Goal: Task Accomplishment & Management: Manage account settings

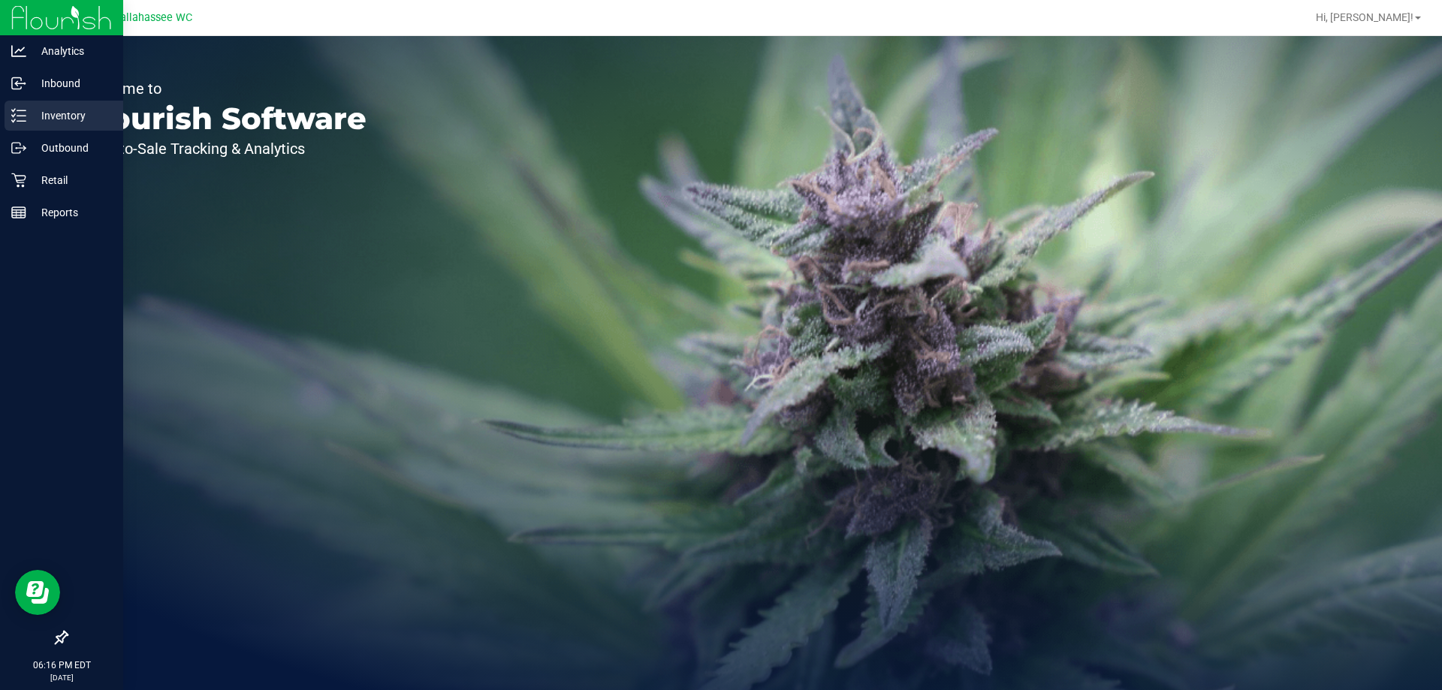
click at [65, 124] on p "Inventory" at bounding box center [71, 116] width 90 height 18
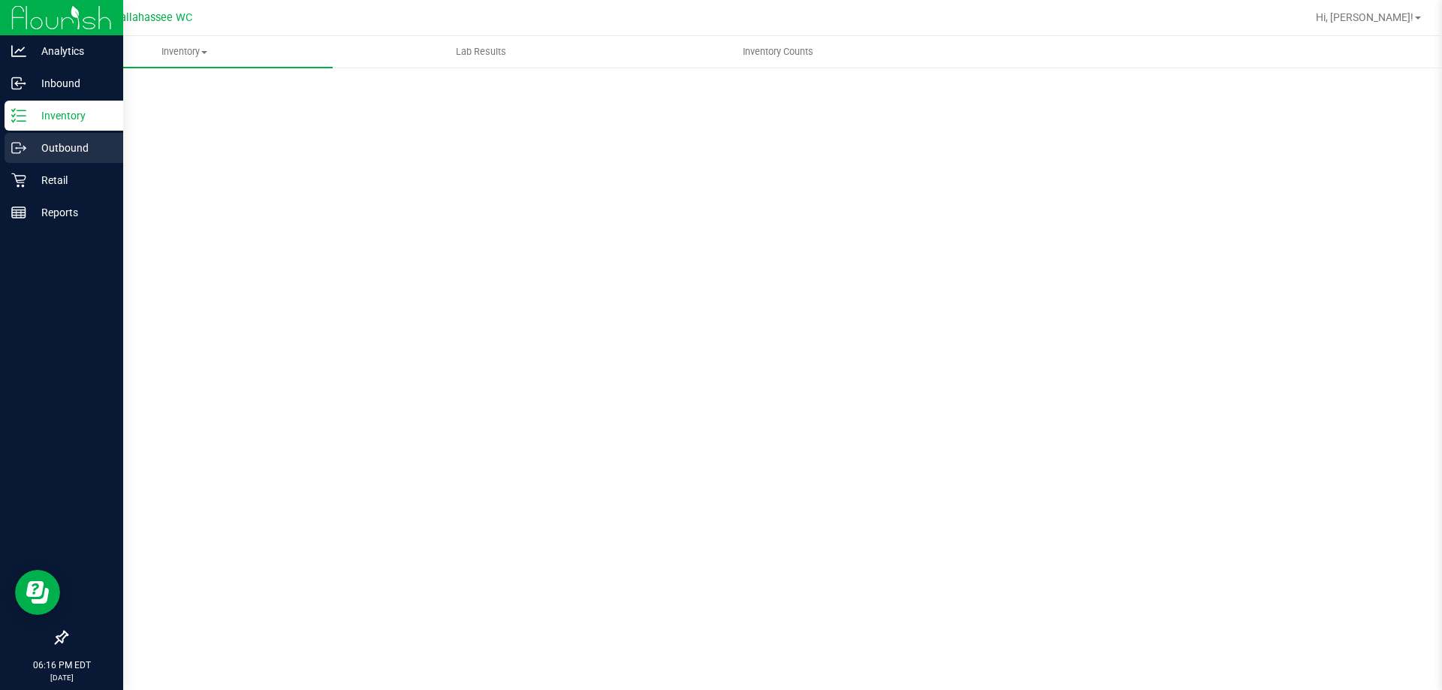
click at [65, 152] on p "Outbound" at bounding box center [71, 148] width 90 height 18
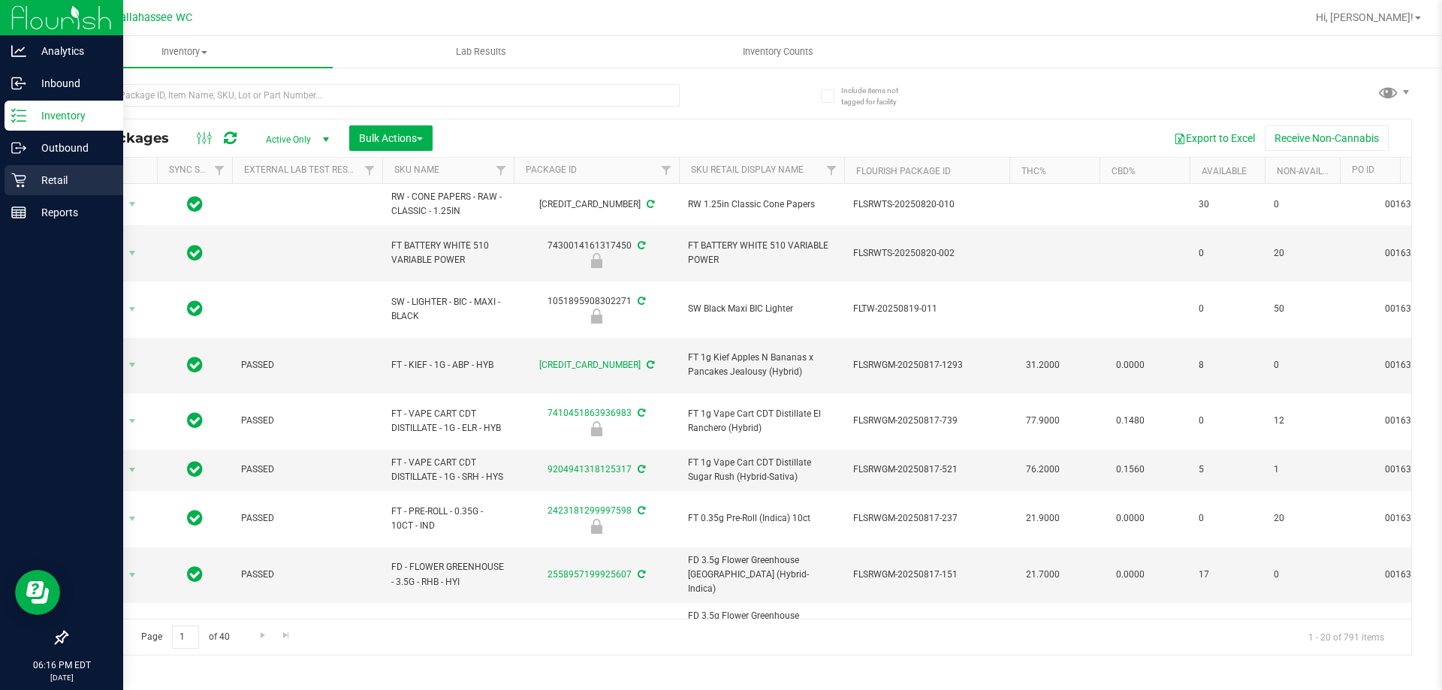
click at [40, 174] on p "Retail" at bounding box center [71, 180] width 90 height 18
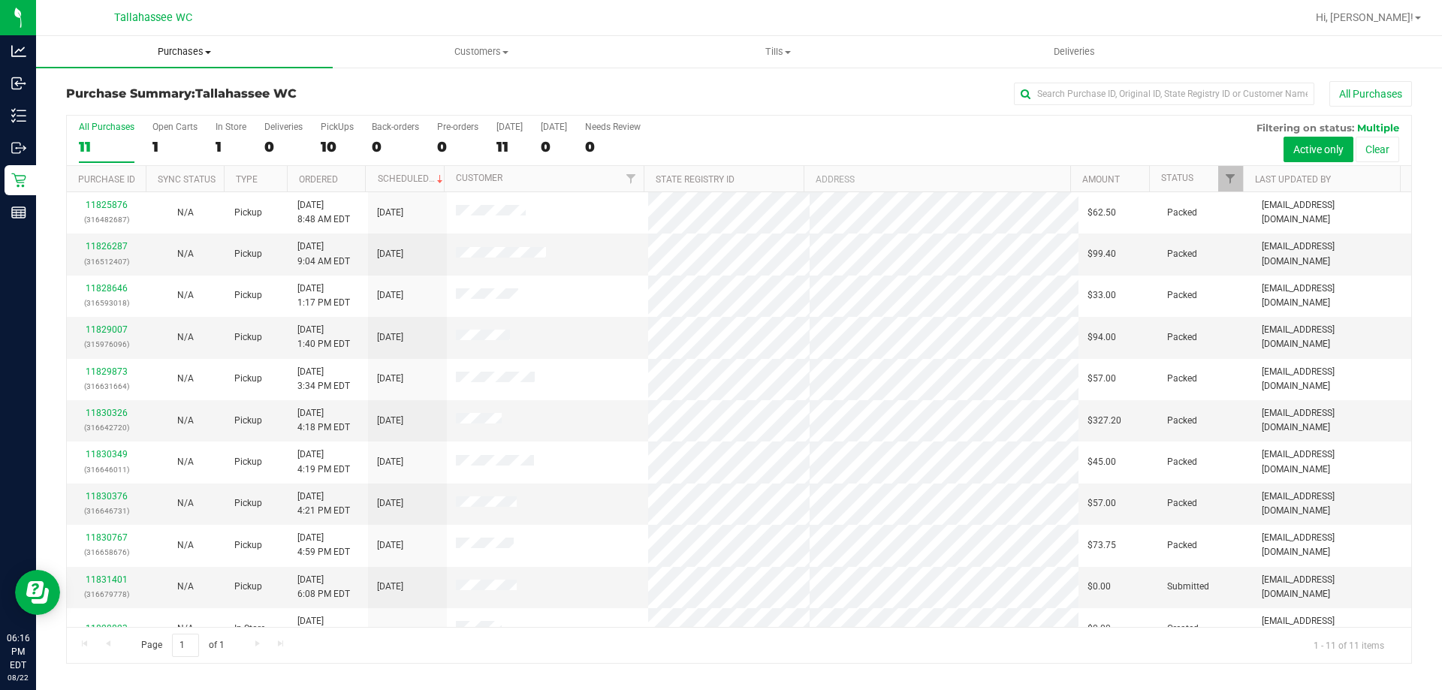
click at [181, 44] on uib-tab-heading "Purchases Summary of purchases Fulfillment All purchases" at bounding box center [184, 52] width 297 height 32
click at [176, 54] on span "Purchases" at bounding box center [184, 52] width 297 height 14
click at [156, 55] on span "Purchases" at bounding box center [184, 52] width 297 height 14
click at [117, 113] on span "Fulfillment" at bounding box center [82, 108] width 93 height 13
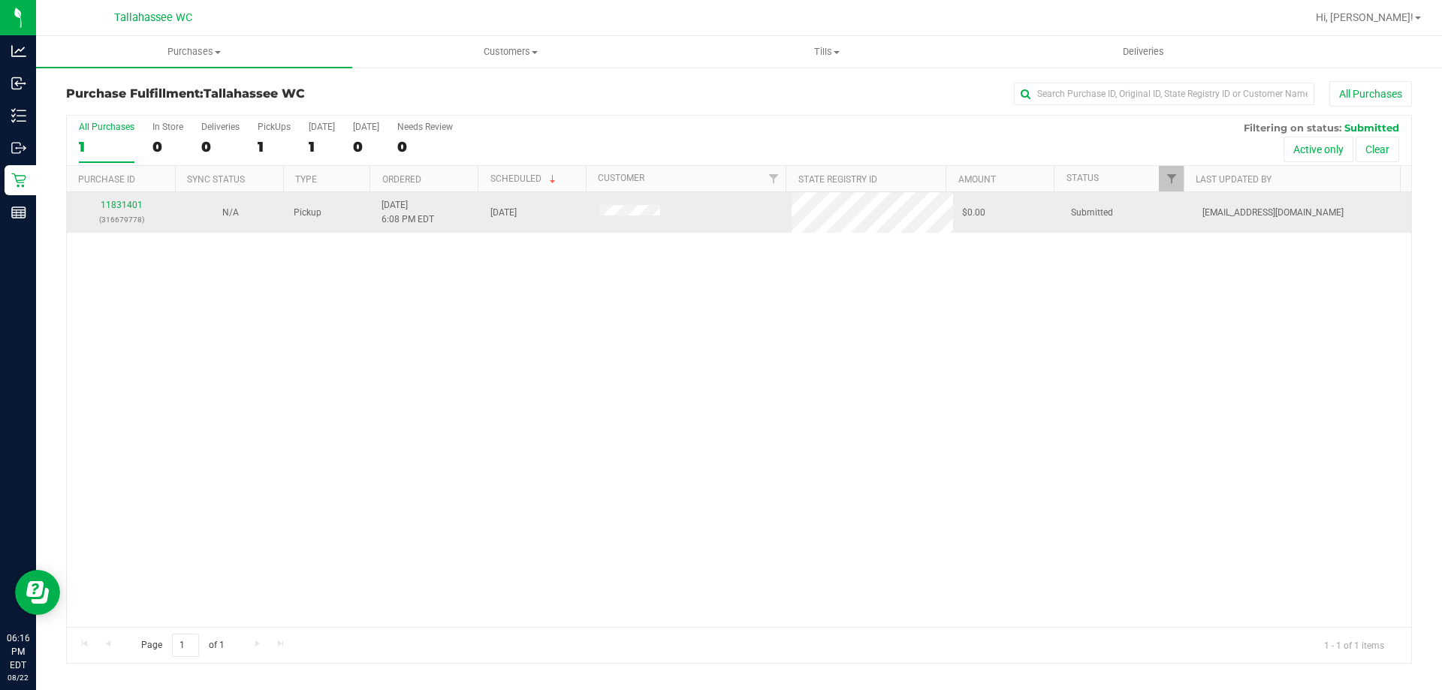
click at [125, 198] on div "11831401 (316679778)" at bounding box center [121, 212] width 91 height 29
click at [122, 199] on div "11831401 (316679778)" at bounding box center [121, 212] width 91 height 29
click at [122, 201] on link "11831401" at bounding box center [122, 205] width 42 height 11
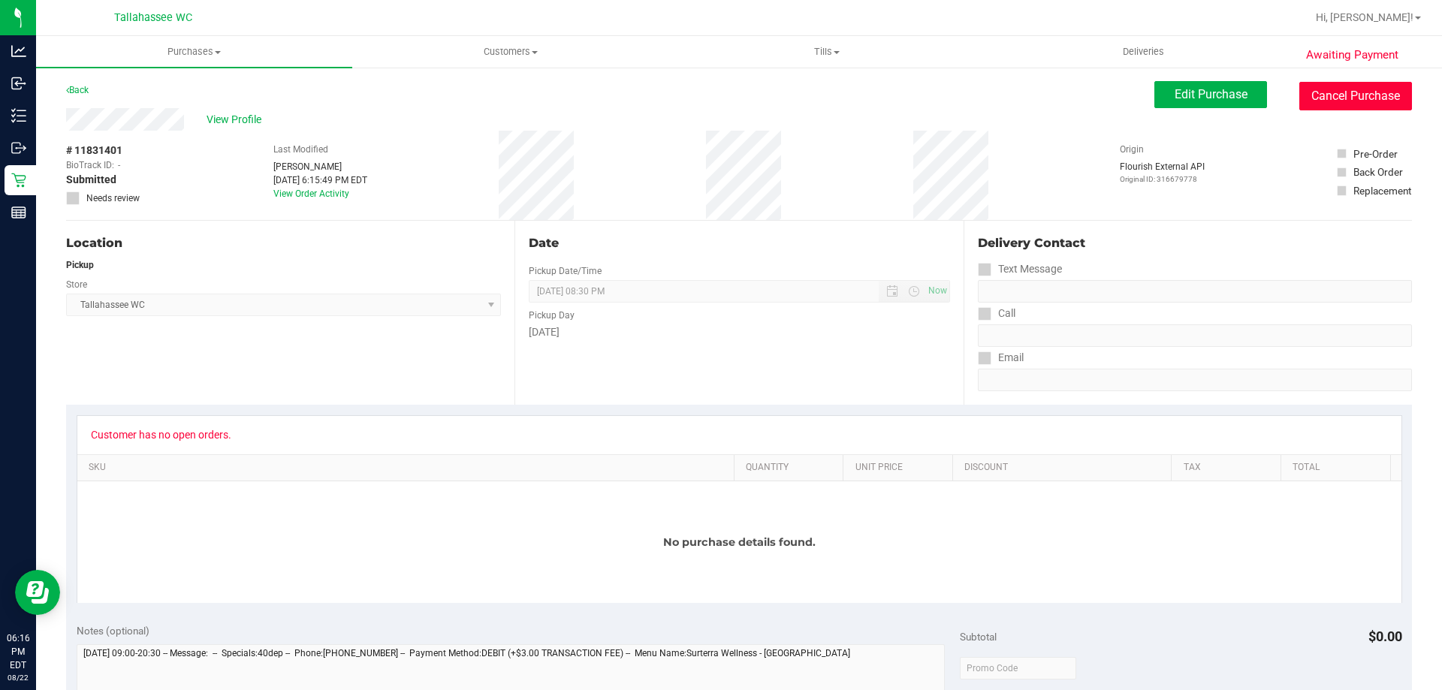
click at [1315, 86] on button "Cancel Purchase" at bounding box center [1356, 96] width 113 height 29
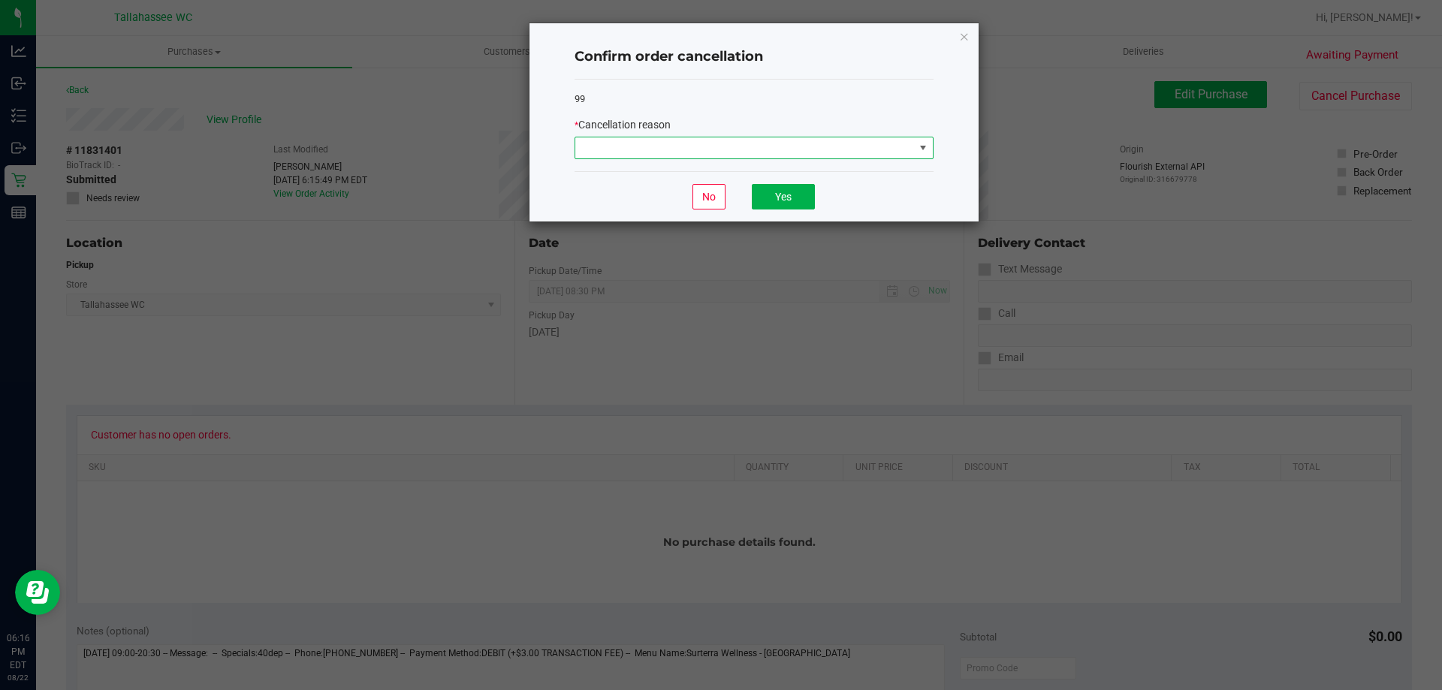
click at [826, 156] on span at bounding box center [744, 147] width 339 height 21
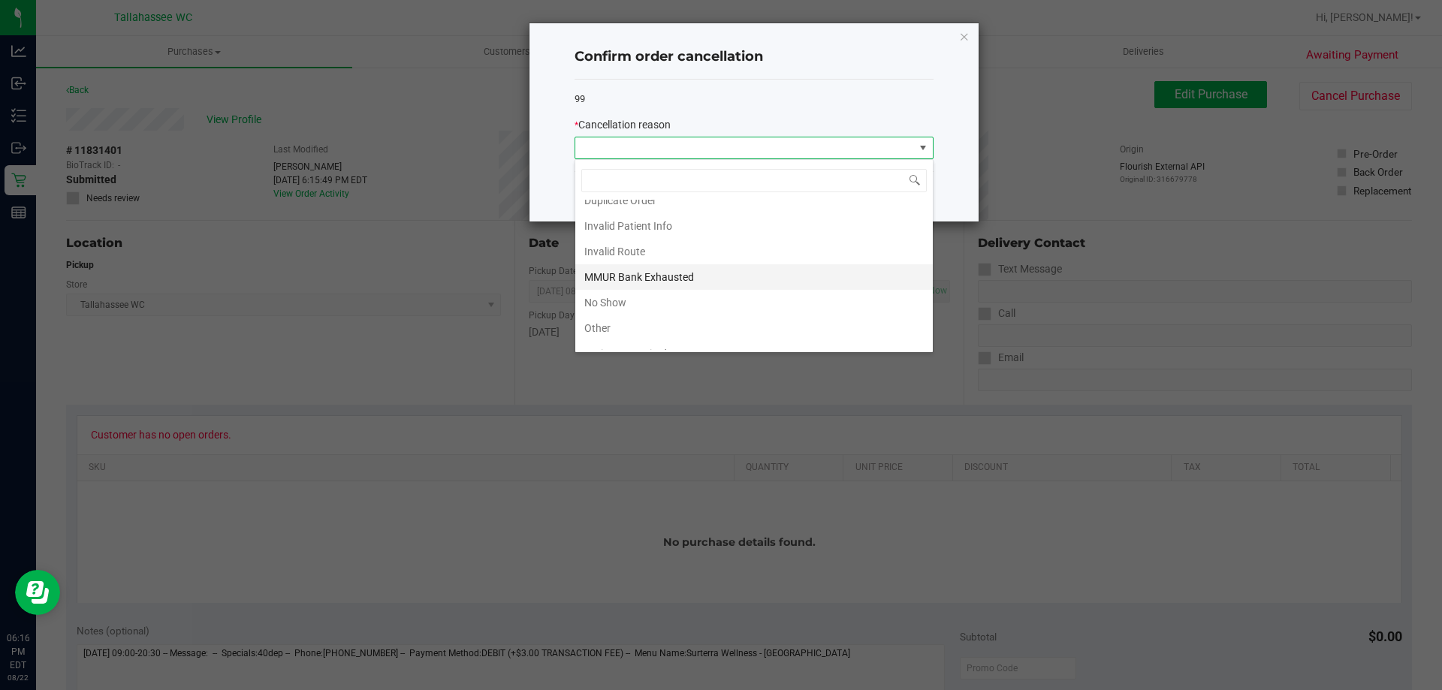
scroll to position [80, 0]
click at [786, 239] on li "MMUR Bank Exhausted" at bounding box center [754, 235] width 358 height 26
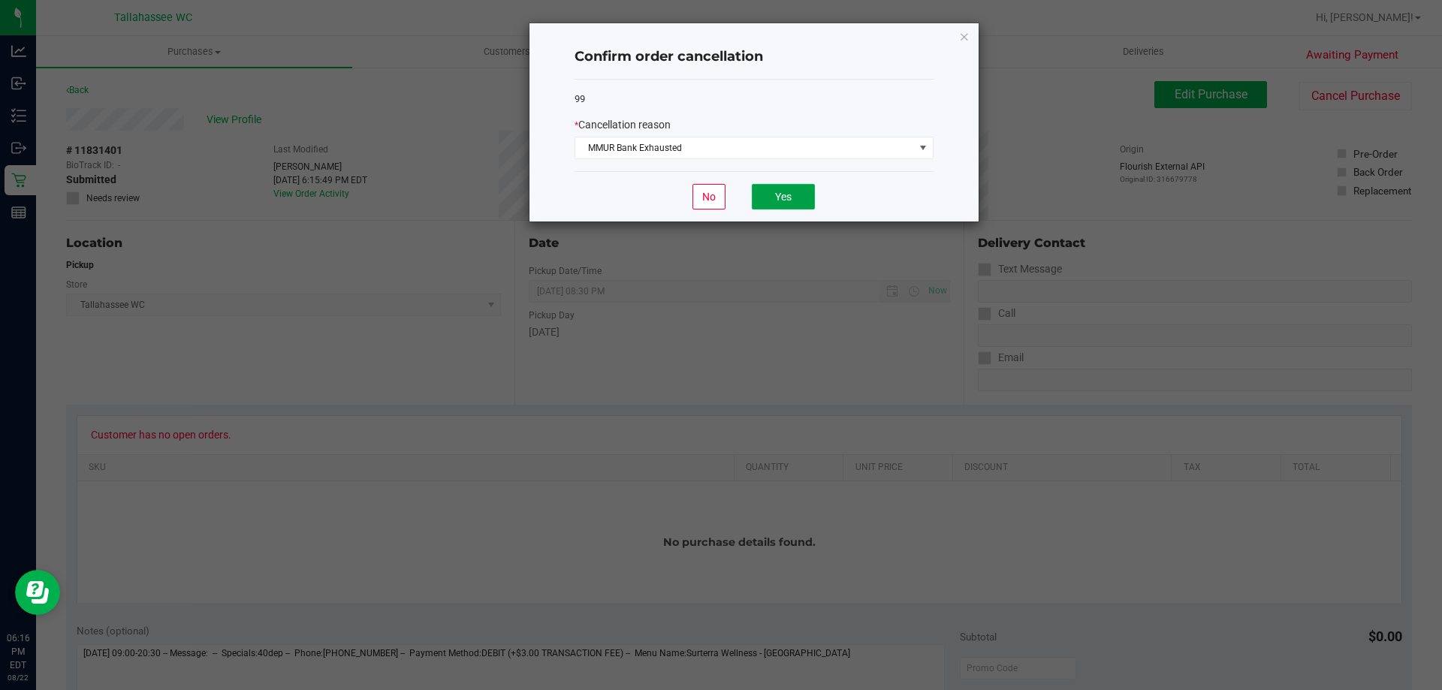
click at [793, 200] on button "Yes" at bounding box center [783, 197] width 63 height 26
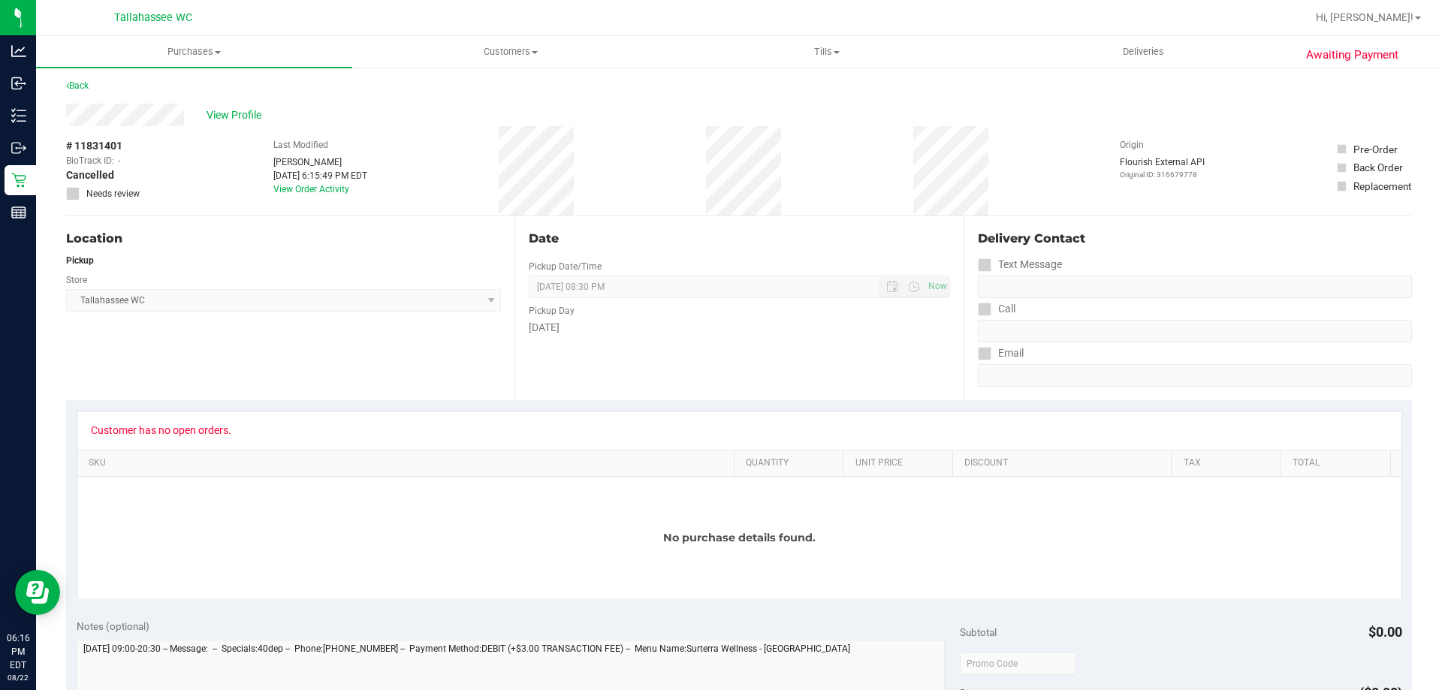
scroll to position [0, 0]
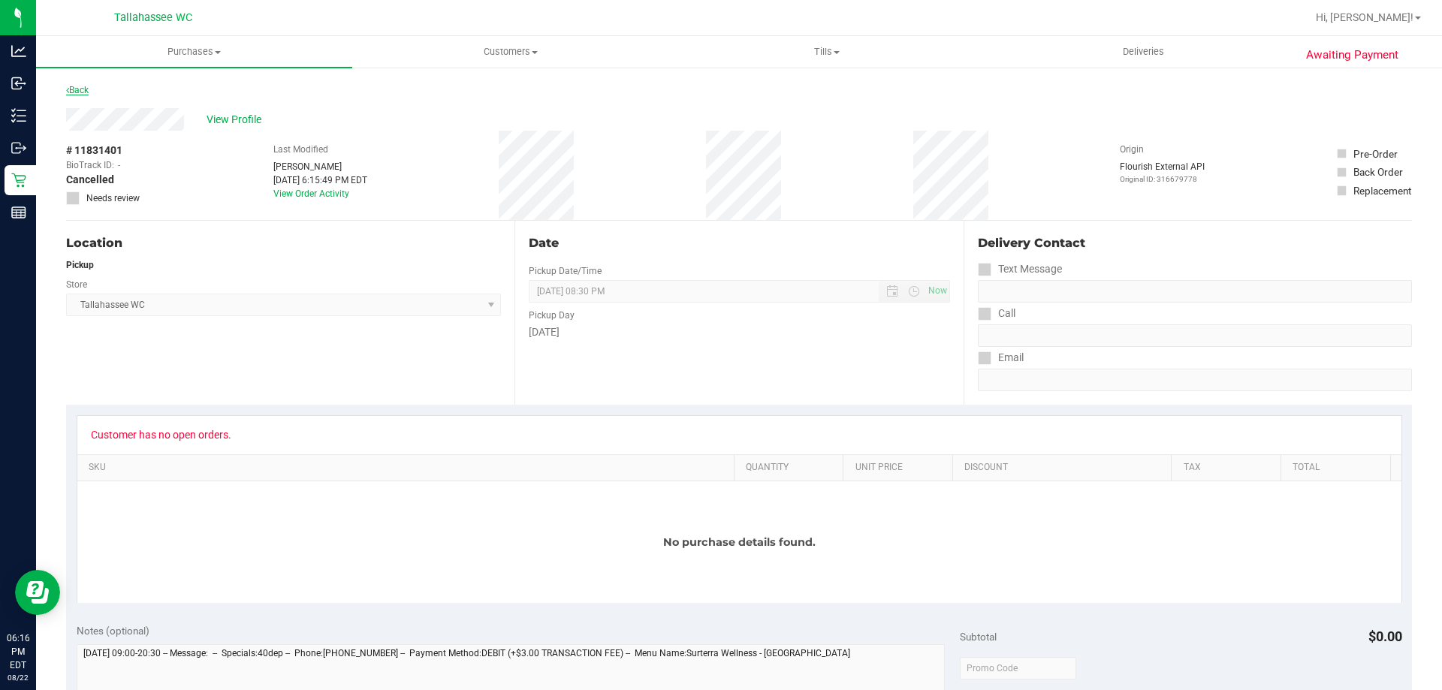
click at [74, 88] on link "Back" at bounding box center [77, 90] width 23 height 11
